Goal: Task Accomplishment & Management: Manage account settings

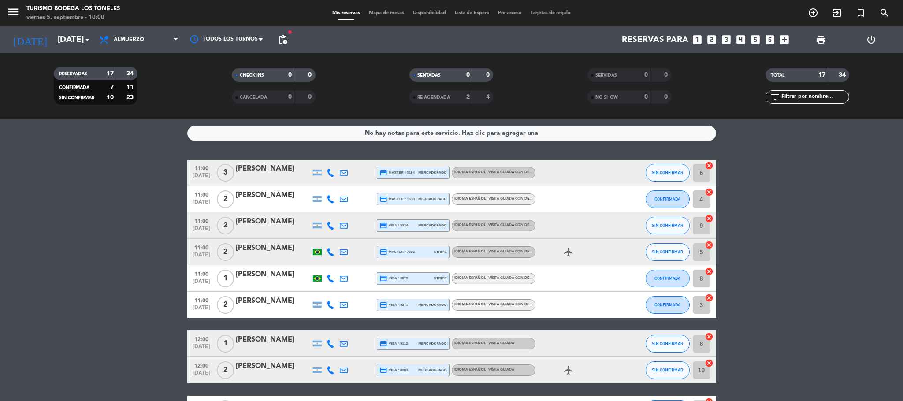
scroll to position [289, 0]
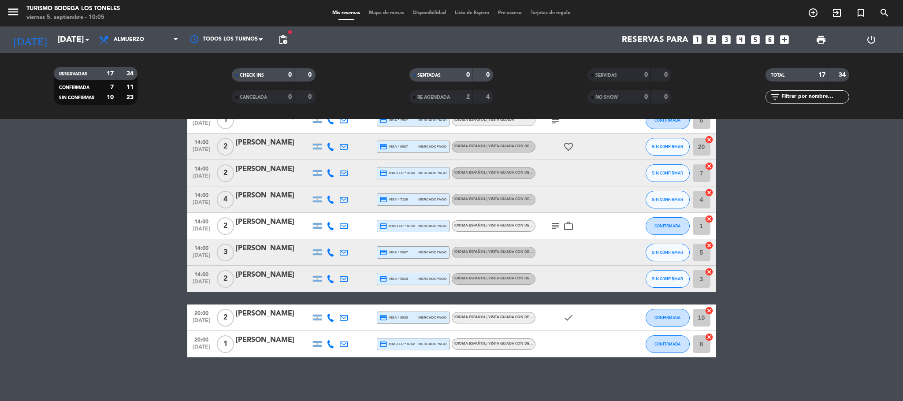
click at [141, 187] on bookings-row "11:00 [DATE] 3 [PERSON_NAME] credit_card master * 5164 mercadopago Idioma Españ…" at bounding box center [451, 114] width 903 height 487
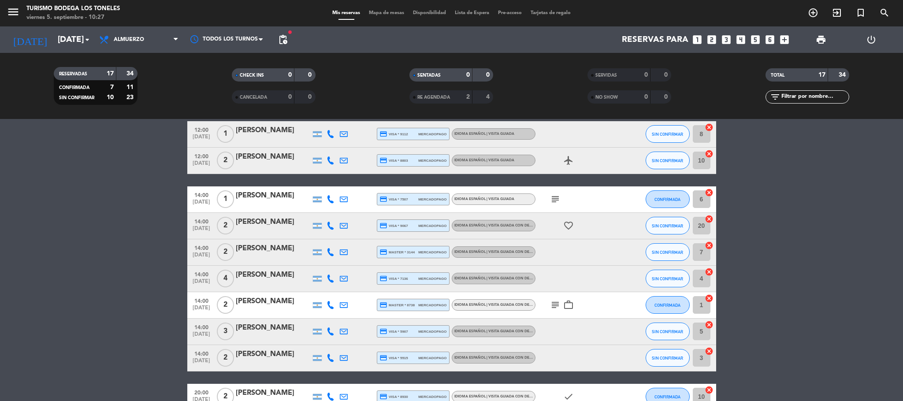
scroll to position [368, 0]
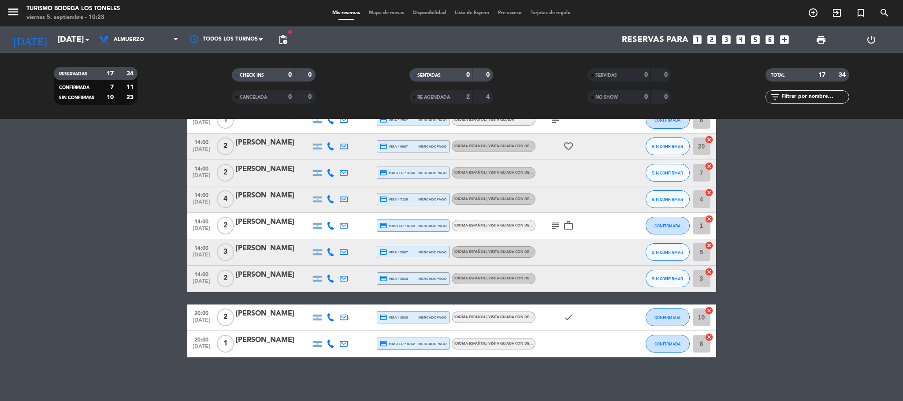
click at [873, 36] on icon "power_settings_new" at bounding box center [871, 39] width 11 height 11
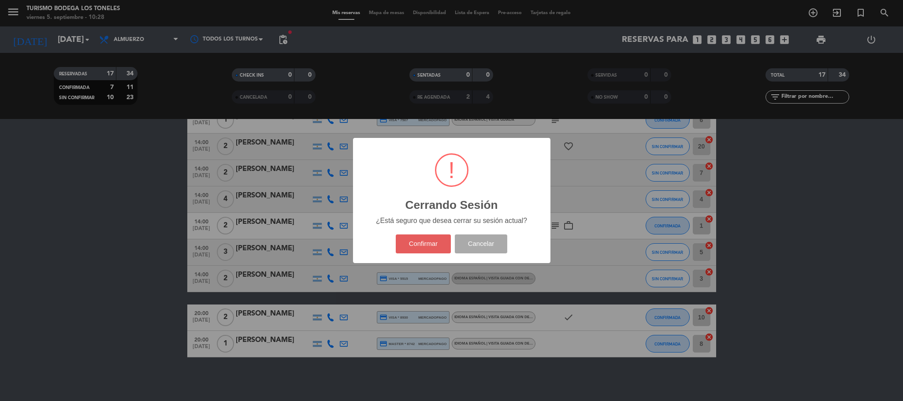
click at [438, 241] on button "Confirmar" at bounding box center [423, 243] width 55 height 19
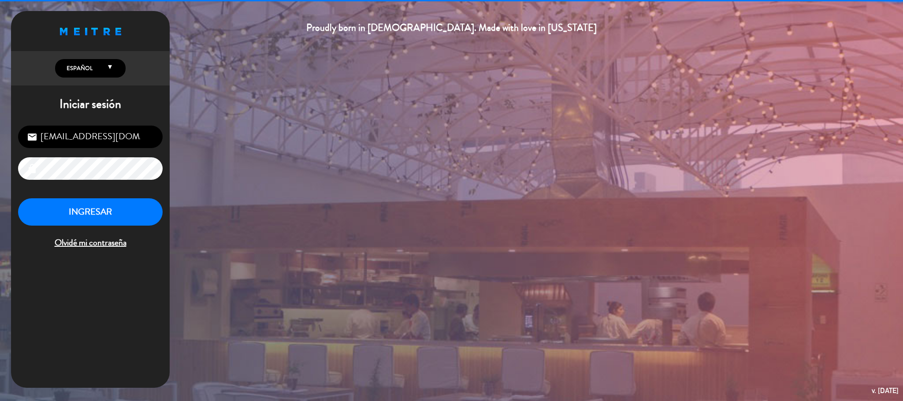
drag, startPoint x: 150, startPoint y: 135, endPoint x: 0, endPoint y: 186, distance: 158.2
click at [0, 186] on div "Proudly born in [DEMOGRAPHIC_DATA]. Made with love in [US_STATE] English Españo…" at bounding box center [451, 200] width 903 height 401
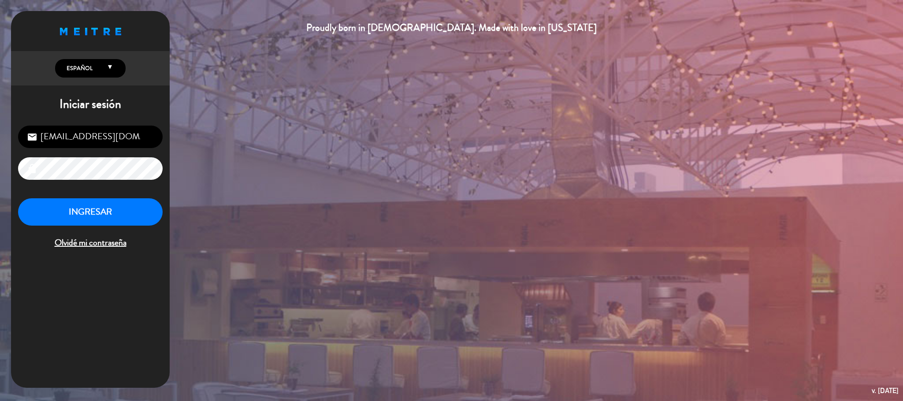
type input "[EMAIL_ADDRESS][DOMAIN_NAME]"
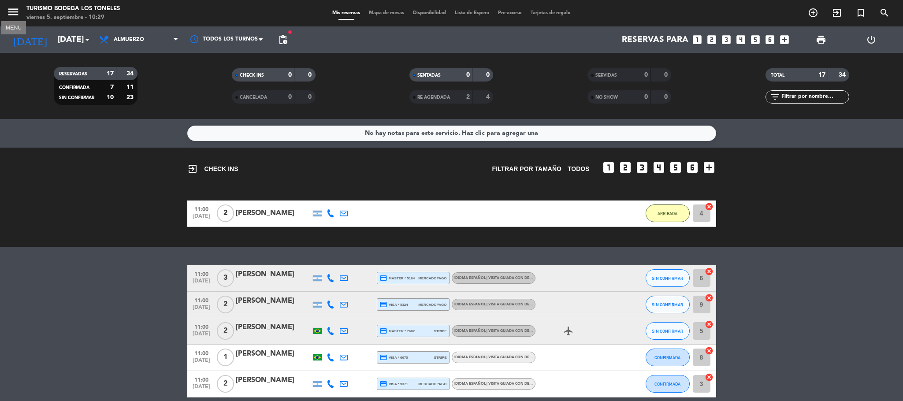
click at [16, 15] on icon "menu" at bounding box center [13, 11] width 13 height 13
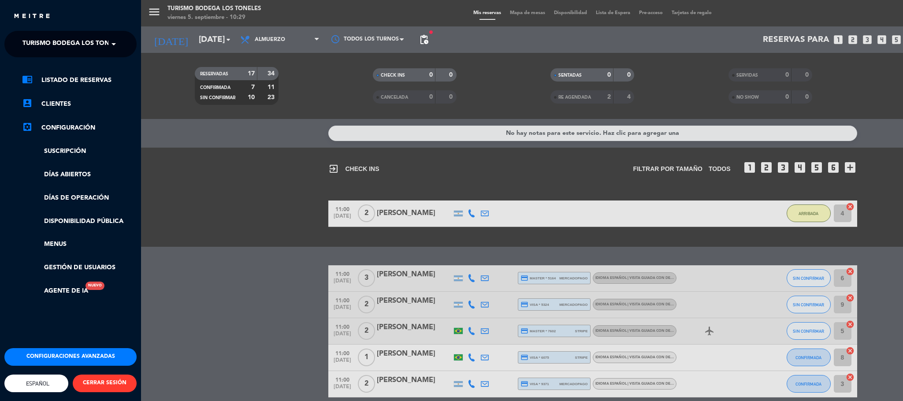
click at [236, 163] on div "menu Turismo Bodega Los Toneles viernes 5. septiembre - 10:29 Mis reservas Mapa…" at bounding box center [592, 200] width 903 height 401
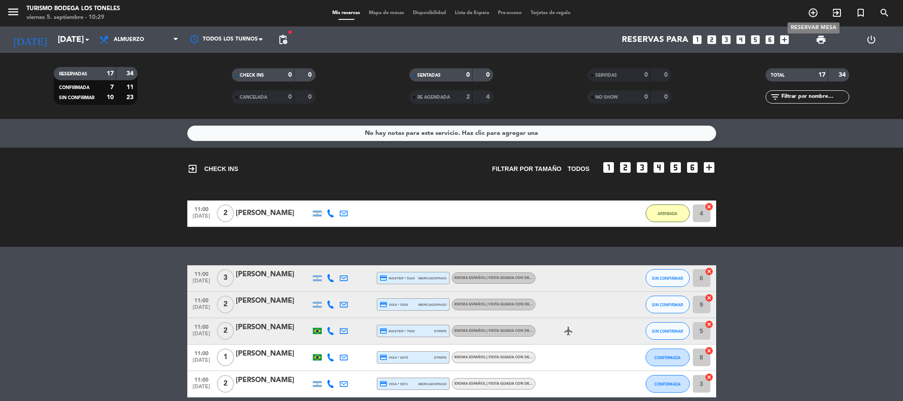
click at [816, 15] on icon "add_circle_outline" at bounding box center [813, 12] width 11 height 11
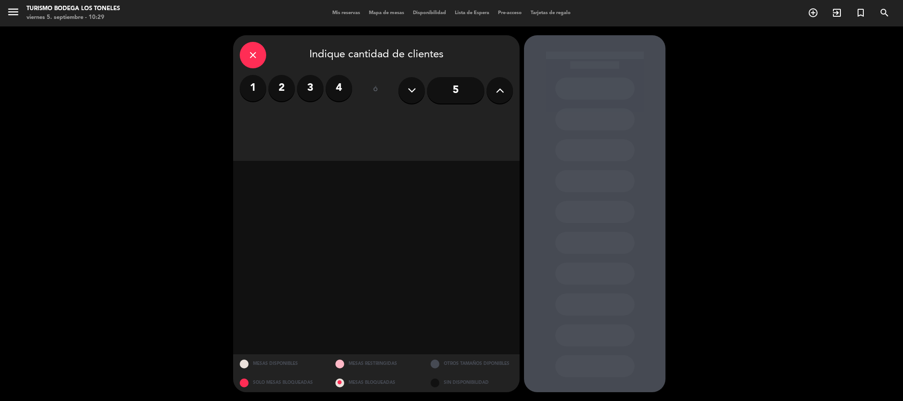
click at [499, 89] on icon at bounding box center [500, 90] width 8 height 13
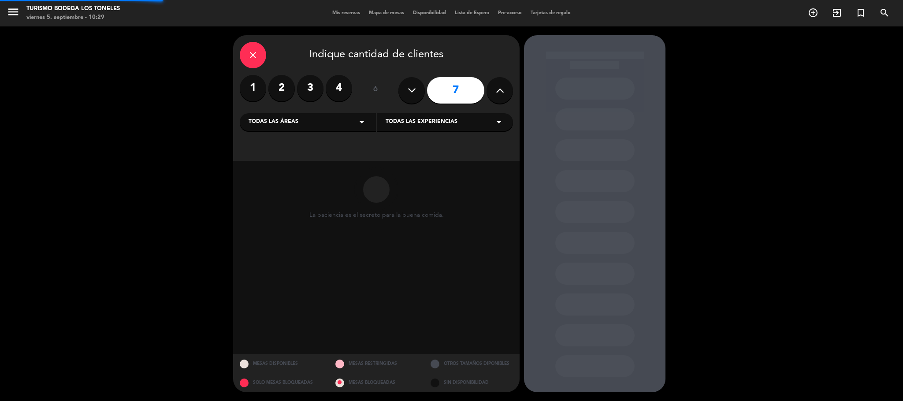
click at [500, 89] on icon at bounding box center [500, 90] width 8 height 13
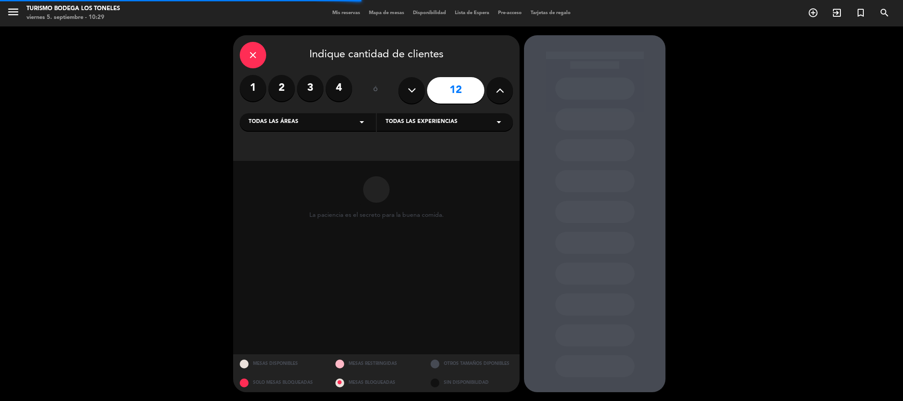
click at [500, 89] on icon at bounding box center [500, 90] width 8 height 13
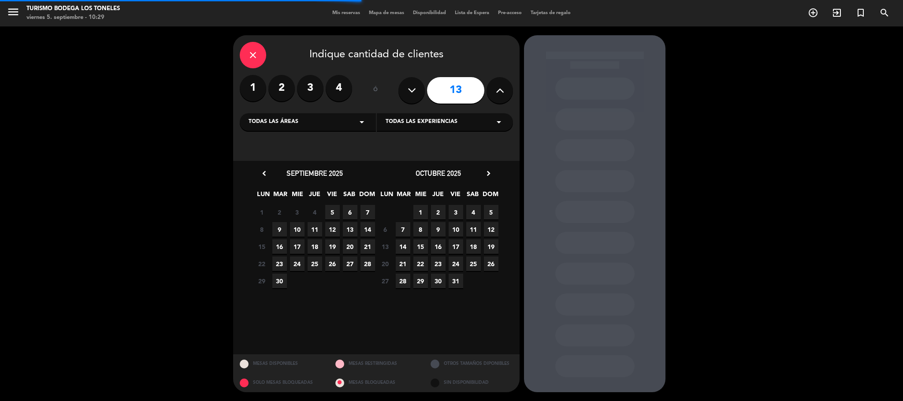
click at [500, 89] on icon at bounding box center [500, 90] width 8 height 13
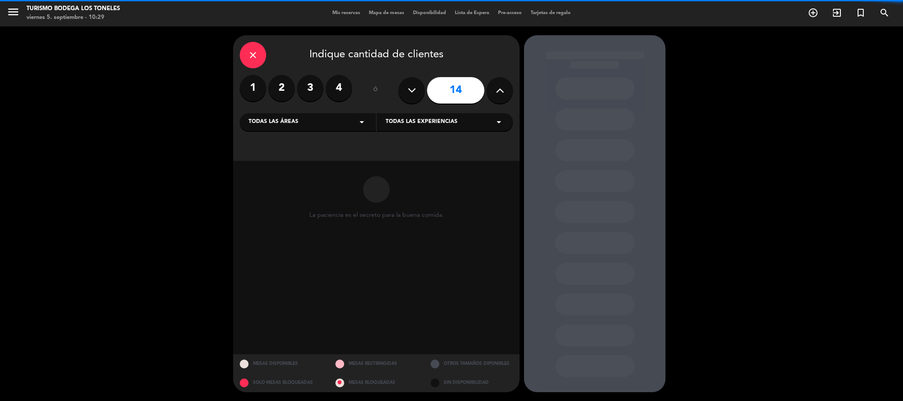
click at [501, 89] on icon at bounding box center [500, 90] width 8 height 13
click at [502, 89] on icon at bounding box center [500, 90] width 8 height 13
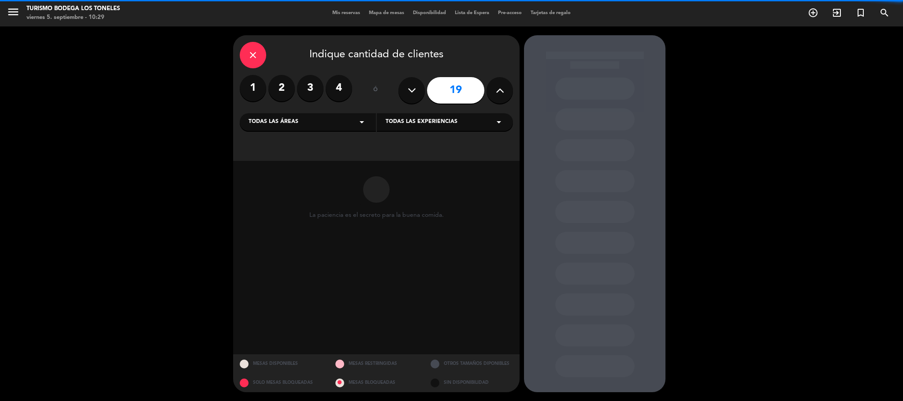
click at [502, 89] on icon at bounding box center [500, 90] width 8 height 13
click at [502, 90] on icon at bounding box center [500, 90] width 8 height 13
click at [504, 90] on button at bounding box center [500, 90] width 26 height 26
type input "23"
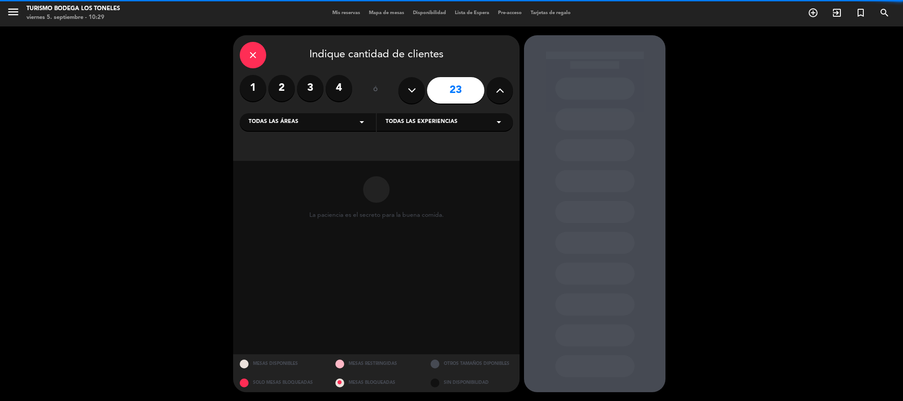
click at [505, 90] on button at bounding box center [500, 90] width 26 height 26
click at [505, 89] on button at bounding box center [500, 90] width 26 height 26
click at [502, 89] on icon at bounding box center [500, 90] width 8 height 13
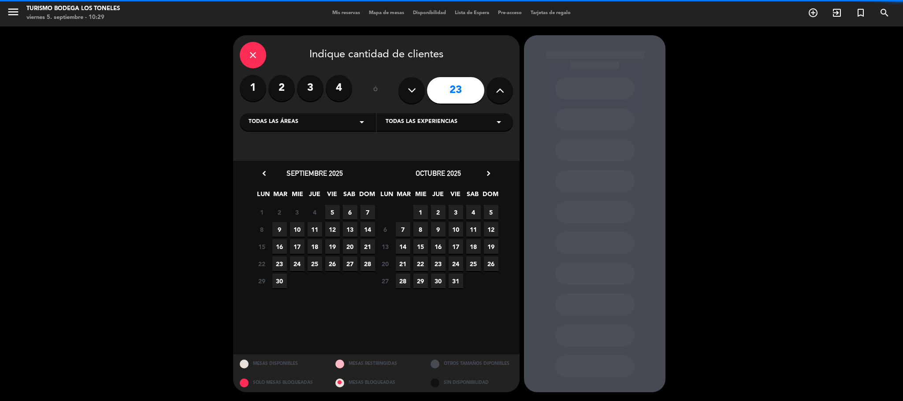
click at [501, 89] on icon at bounding box center [500, 90] width 8 height 13
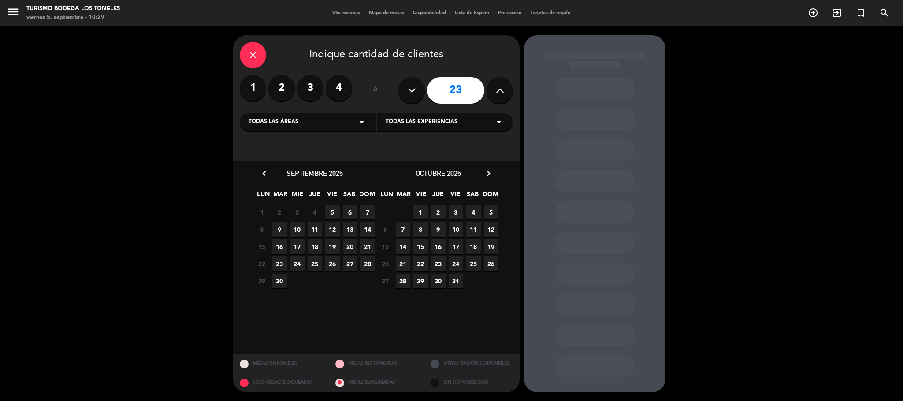
click at [501, 89] on icon at bounding box center [500, 90] width 8 height 13
click at [332, 213] on span "5" at bounding box center [332, 212] width 15 height 15
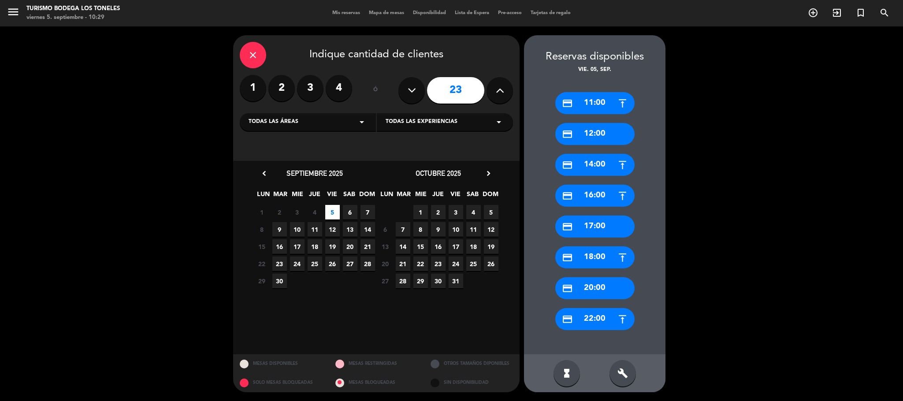
click at [595, 222] on div "credit_card 17:00" at bounding box center [594, 227] width 79 height 22
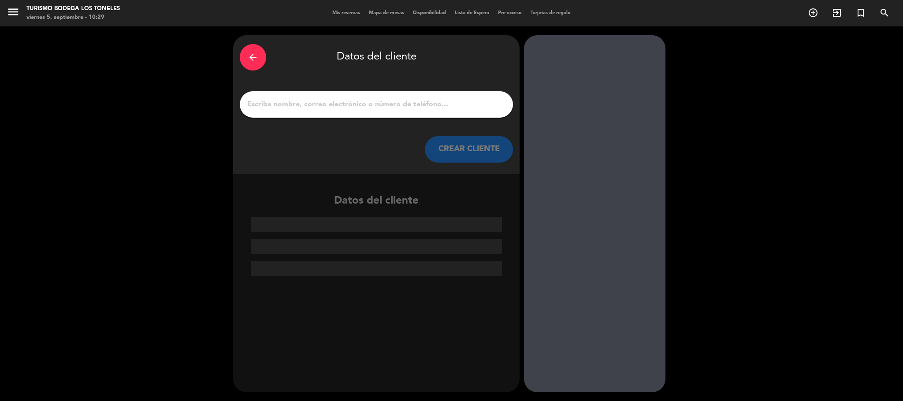
click at [354, 95] on div at bounding box center [376, 104] width 273 height 26
click at [360, 100] on input "1" at bounding box center [376, 104] width 260 height 12
type input "C"
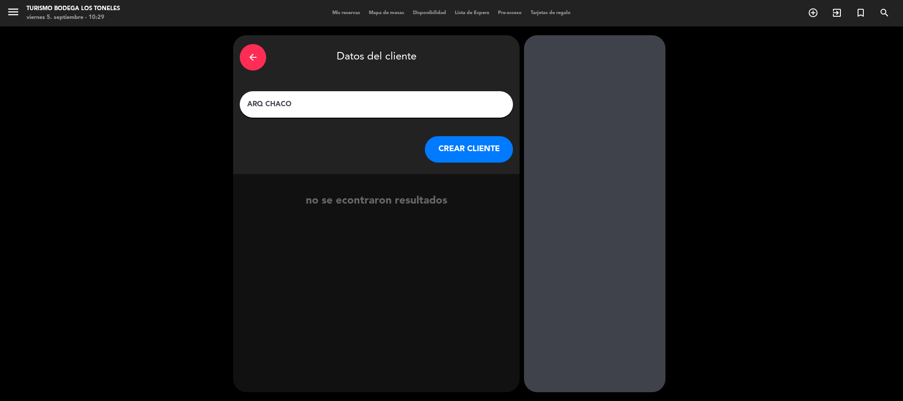
type input "ARQ CHACO"
click at [475, 143] on button "CREAR CLIENTE" at bounding box center [469, 149] width 88 height 26
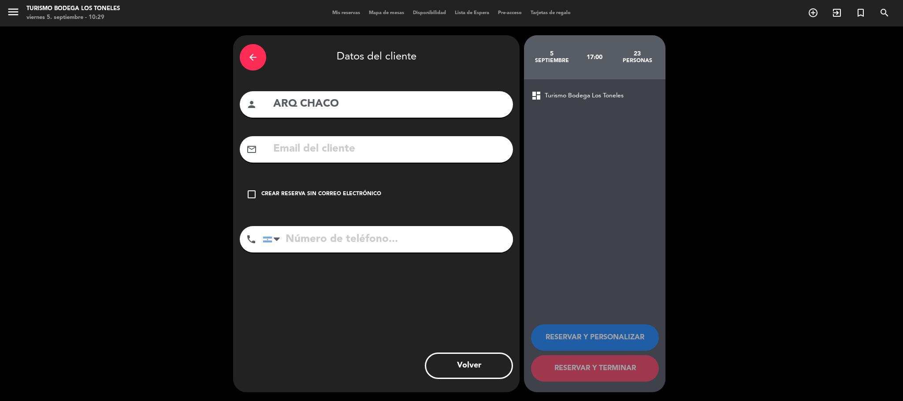
click at [399, 149] on input "text" at bounding box center [389, 149] width 234 height 18
click at [257, 59] on icon "arrow_back" at bounding box center [253, 57] width 11 height 11
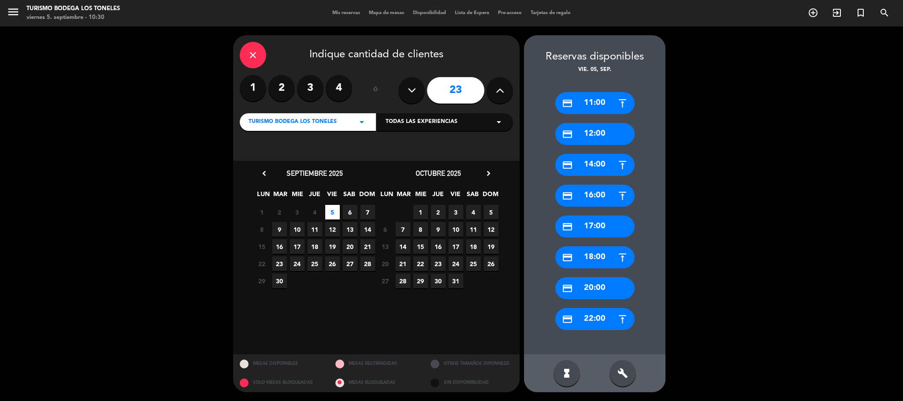
click at [257, 59] on icon "close" at bounding box center [253, 55] width 11 height 11
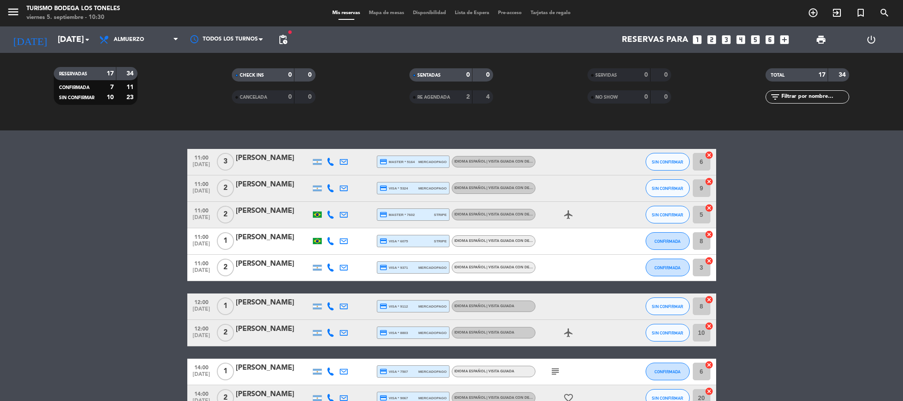
scroll to position [132, 0]
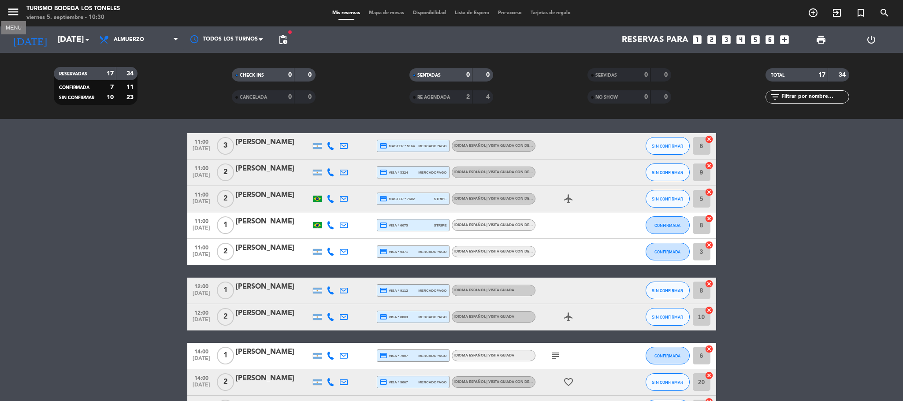
click at [7, 10] on icon "menu" at bounding box center [13, 11] width 13 height 13
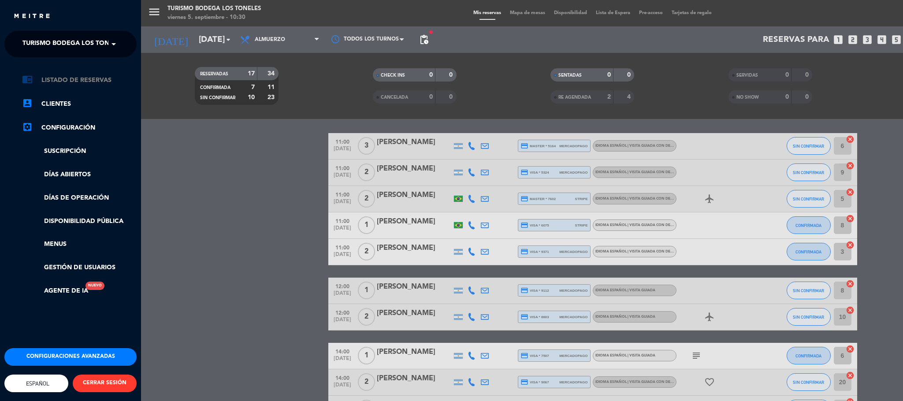
click at [70, 81] on link "chrome_reader_mode Listado de Reservas" at bounding box center [79, 80] width 115 height 11
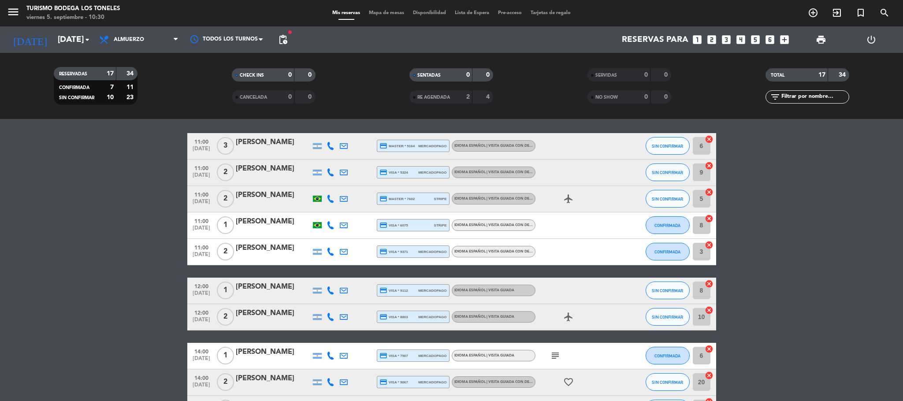
click at [20, 17] on span "menu" at bounding box center [17, 13] width 20 height 21
click at [16, 11] on icon "menu" at bounding box center [13, 11] width 13 height 13
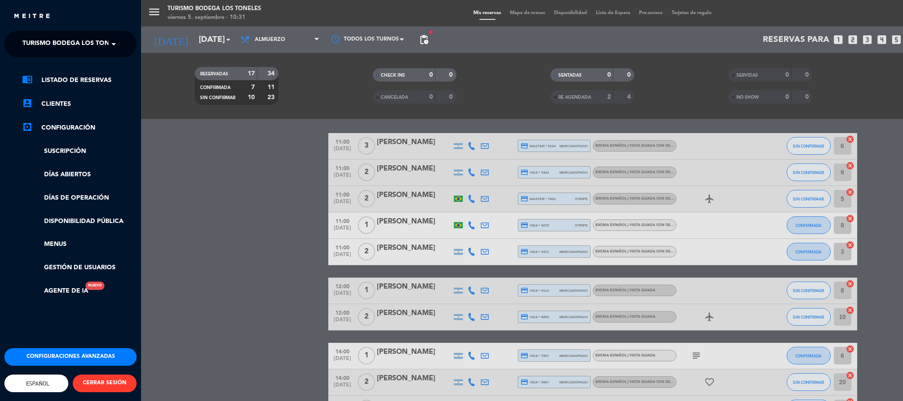
click at [68, 350] on button "Configuraciones avanzadas" at bounding box center [70, 357] width 132 height 18
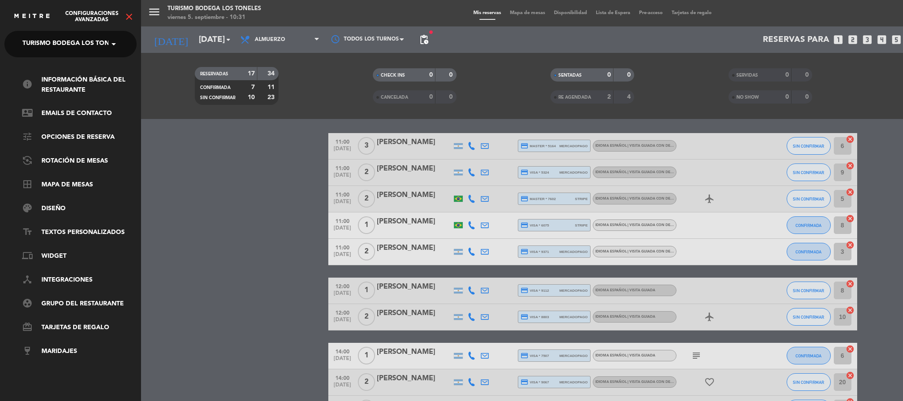
click at [127, 18] on icon "close" at bounding box center [129, 16] width 11 height 11
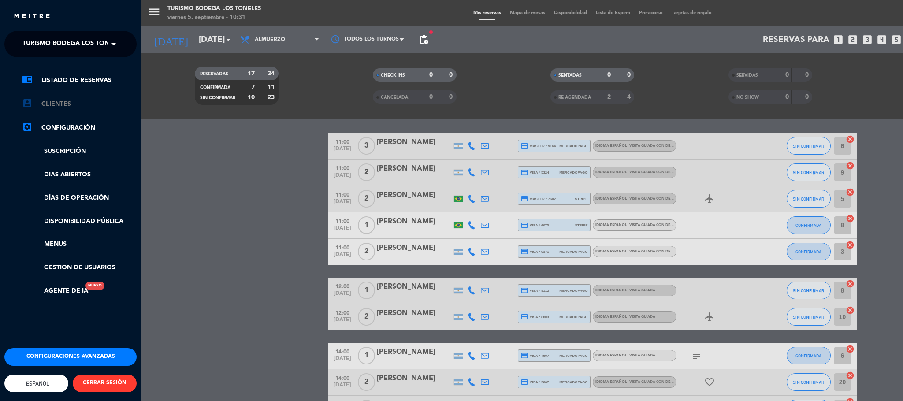
click at [63, 101] on link "account_box Clientes" at bounding box center [79, 104] width 115 height 11
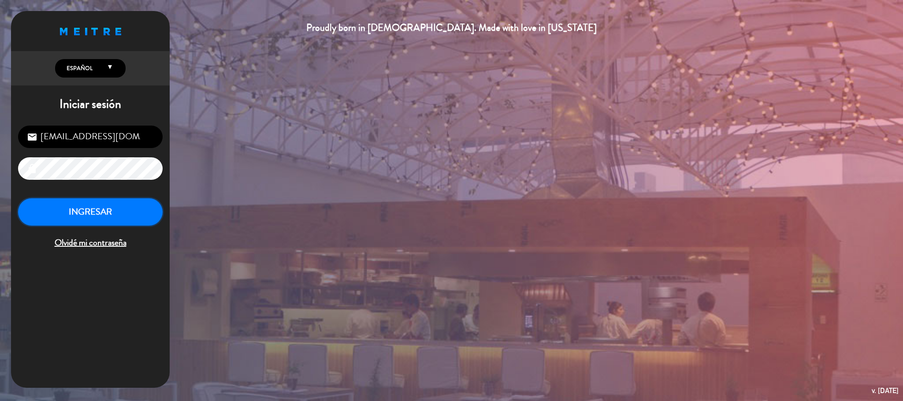
click at [110, 216] on button "INGRESAR" at bounding box center [90, 212] width 145 height 28
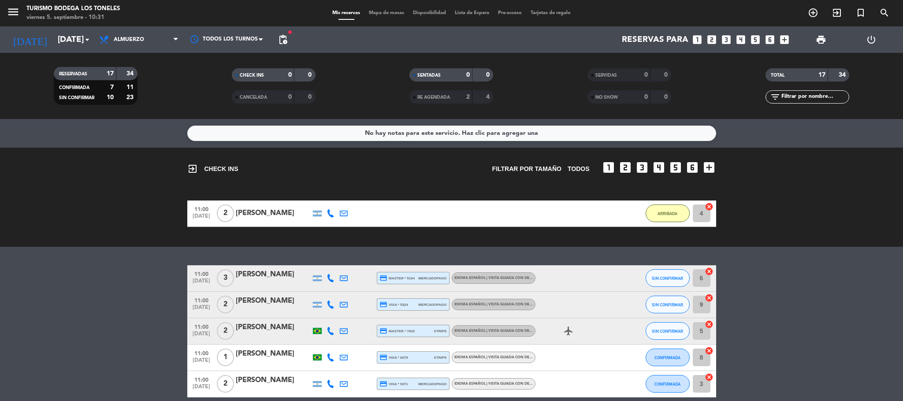
click at [528, 133] on div "No hay notas para este servicio. Haz clic para agregar una" at bounding box center [451, 133] width 173 height 10
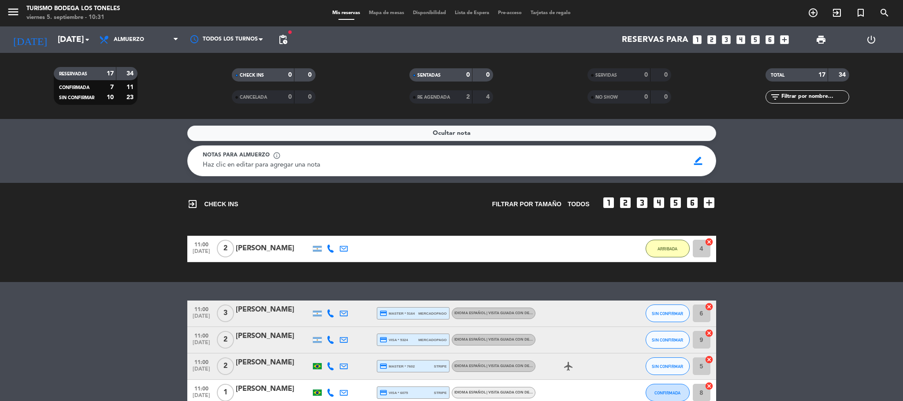
click at [816, 178] on div "Ocultar nota Notas para almuerzo info_outline Haz clic en editar para agregar u…" at bounding box center [451, 260] width 903 height 282
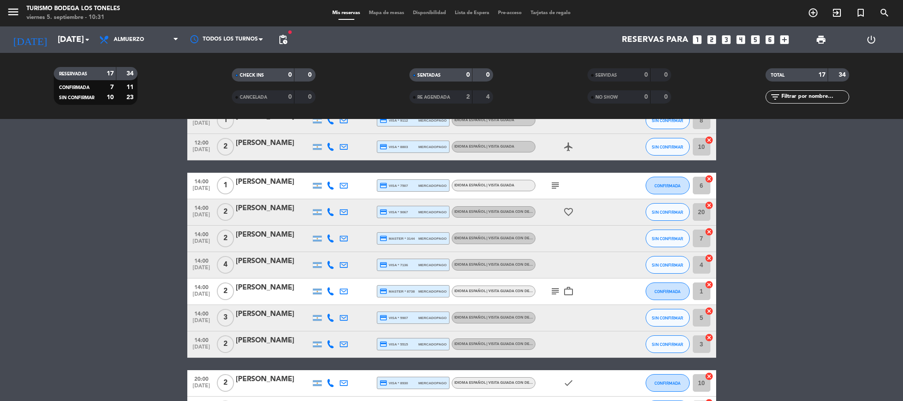
scroll to position [397, 0]
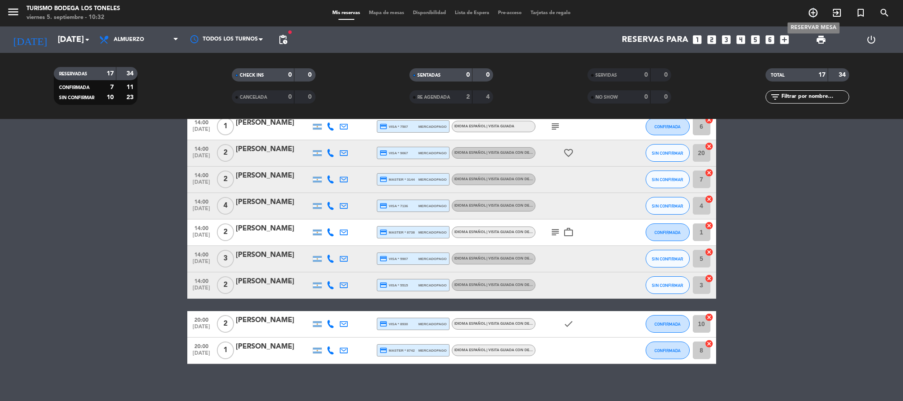
click at [814, 12] on icon "add_circle_outline" at bounding box center [813, 12] width 11 height 11
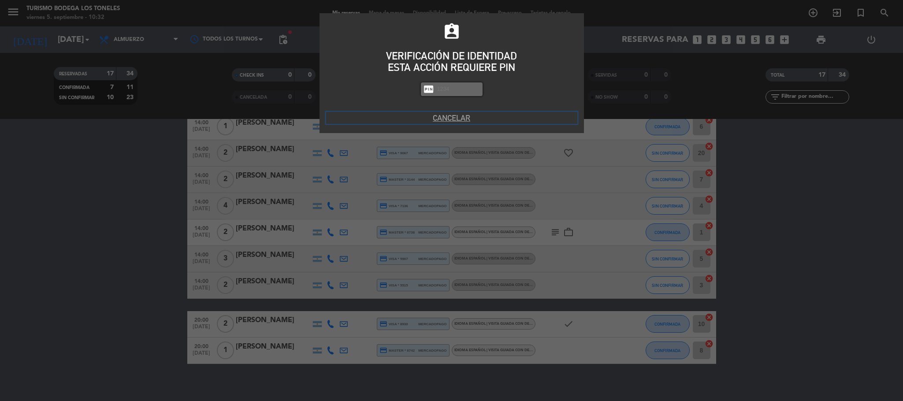
click at [454, 115] on button "Cancelar" at bounding box center [451, 118] width 251 height 12
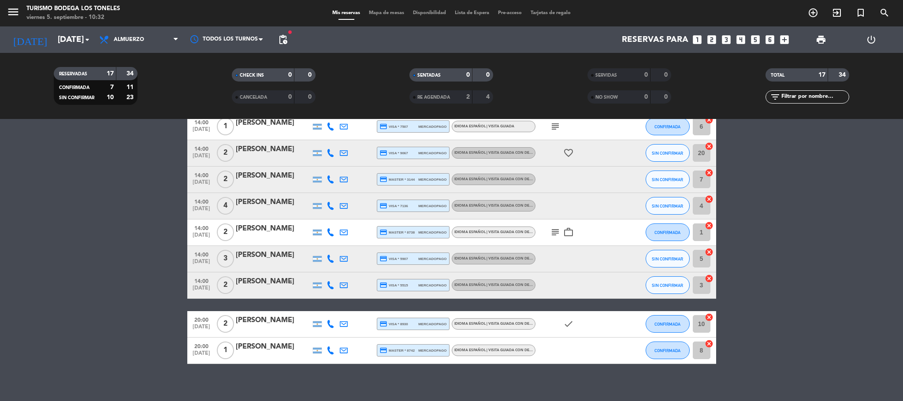
scroll to position [0, 0]
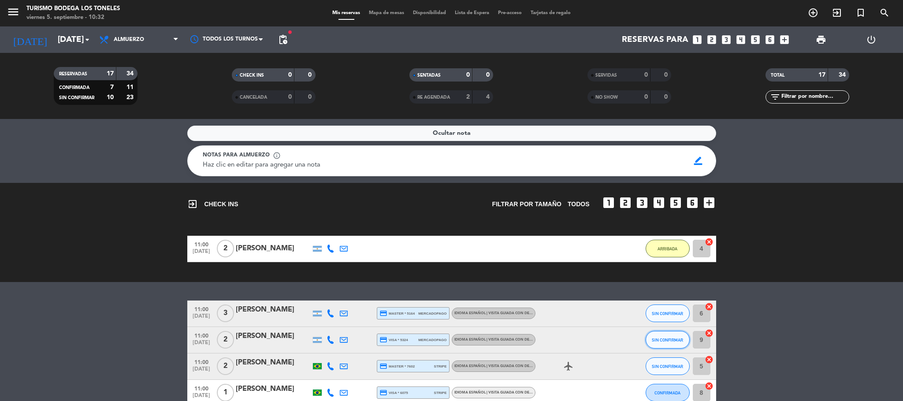
click at [684, 340] on button "SIN CONFIRMAR" at bounding box center [668, 340] width 44 height 18
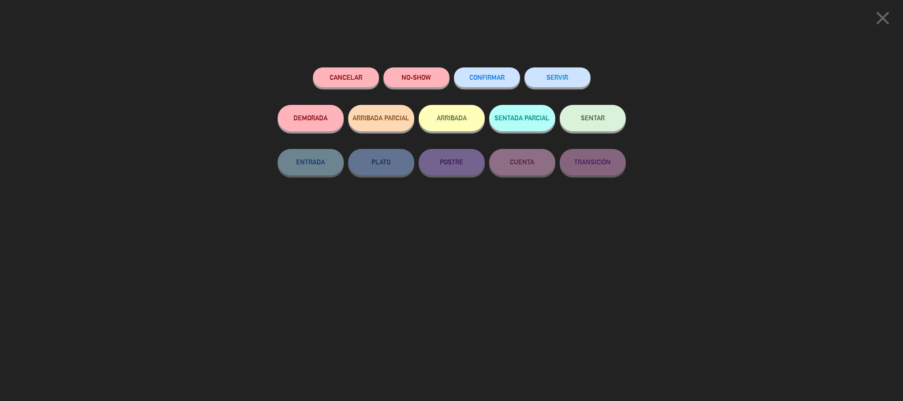
click at [467, 117] on button "ARRIBADA" at bounding box center [452, 118] width 66 height 26
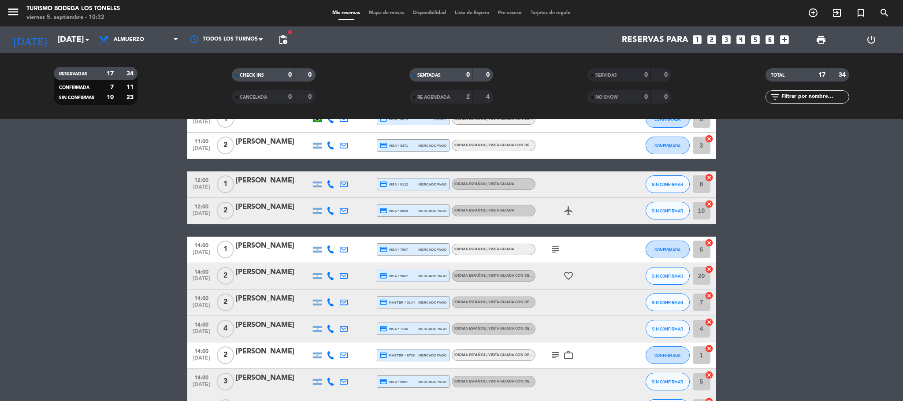
scroll to position [264, 0]
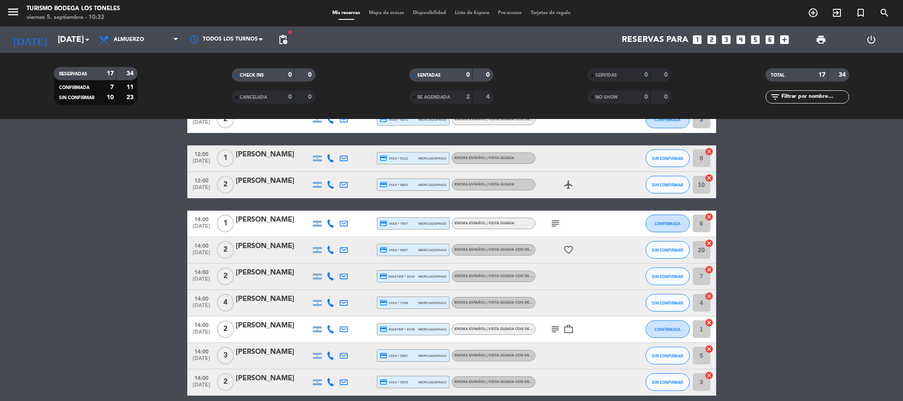
click at [557, 334] on icon "subject" at bounding box center [555, 329] width 11 height 11
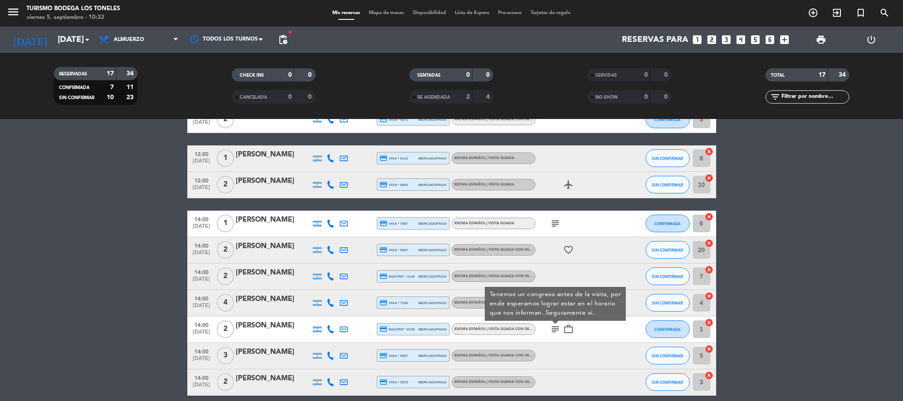
click at [815, 250] on bookings-row "11:00 [DATE] 3 [PERSON_NAME] credit_card master * 5164 mercadopago Idioma Españ…" at bounding box center [451, 244] width 903 height 434
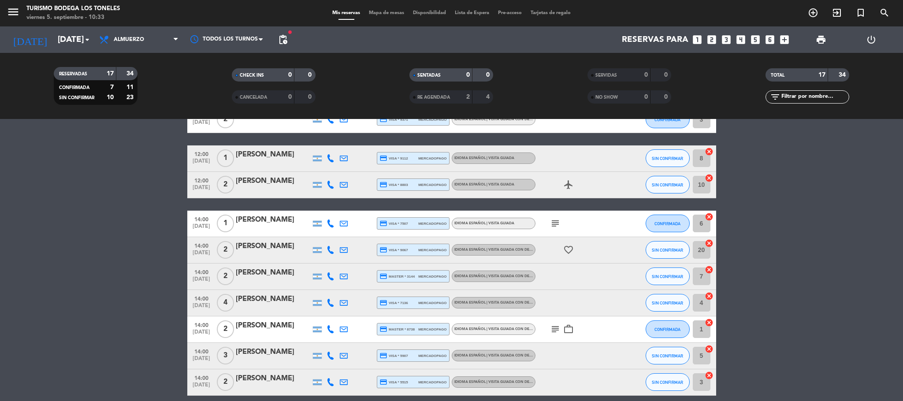
click at [863, 323] on bookings-row "11:00 [DATE] 3 [PERSON_NAME] credit_card master * 5164 mercadopago Idioma Españ…" at bounding box center [451, 244] width 903 height 434
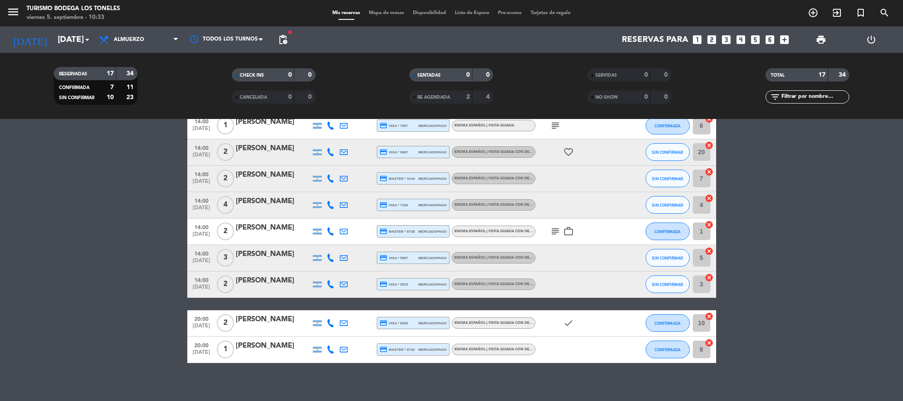
scroll to position [368, 0]
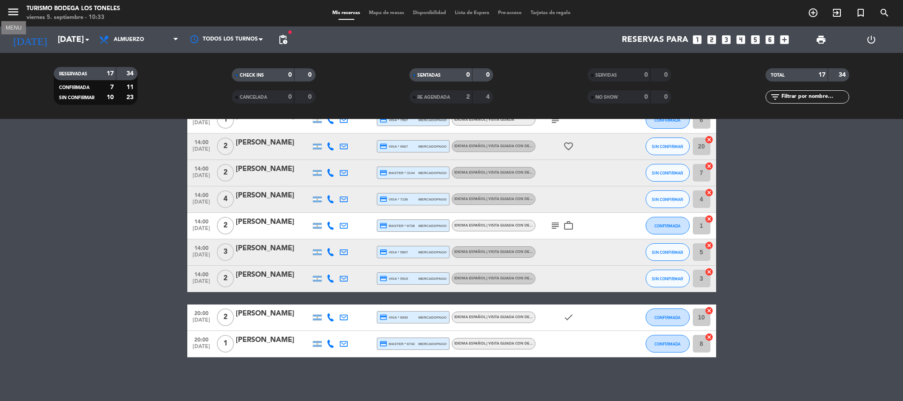
click at [13, 16] on icon "menu" at bounding box center [13, 11] width 13 height 13
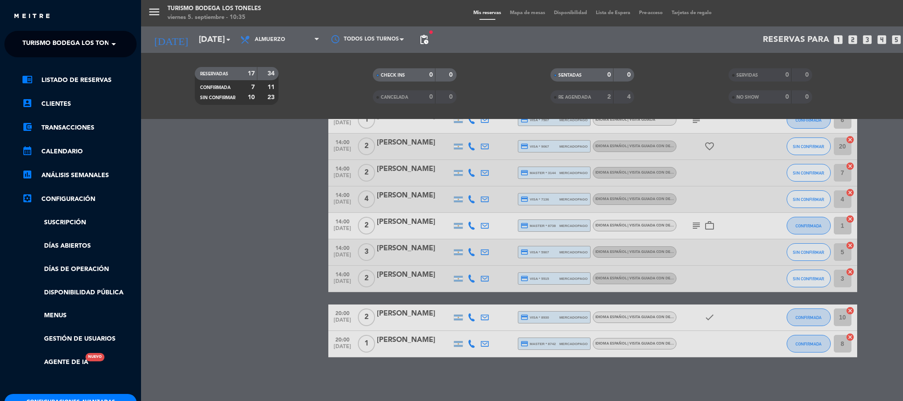
click at [199, 39] on div "menu Turismo Bodega Los Toneles viernes 5. septiembre - 10:35 Mis reservas Mapa…" at bounding box center [592, 200] width 903 height 401
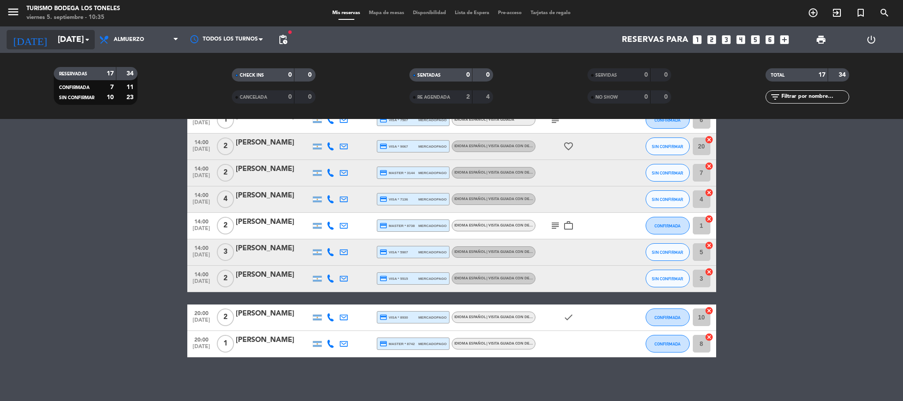
click at [83, 41] on icon "arrow_drop_down" at bounding box center [87, 39] width 11 height 11
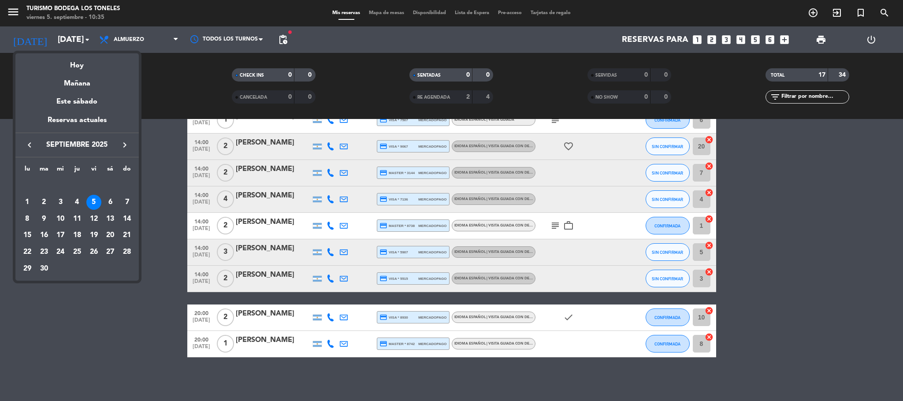
click at [90, 200] on div "5" at bounding box center [93, 202] width 15 height 15
